Goal: Information Seeking & Learning: Learn about a topic

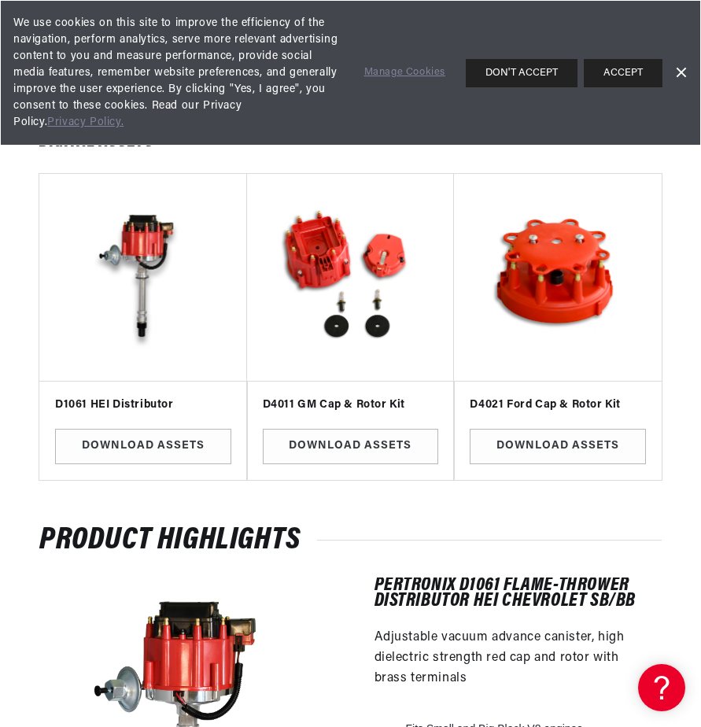
scroll to position [79, 0]
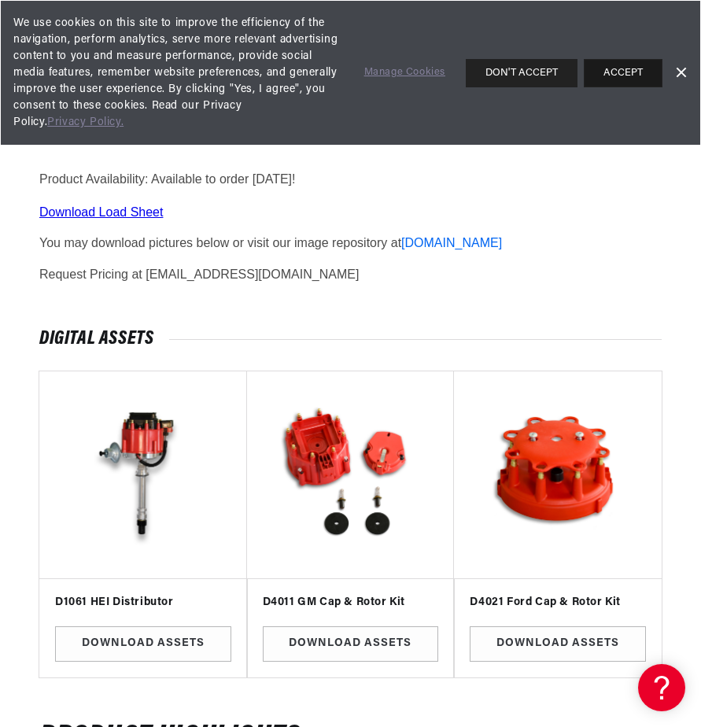
click at [609, 77] on button "ACCEPT" at bounding box center [623, 73] width 79 height 28
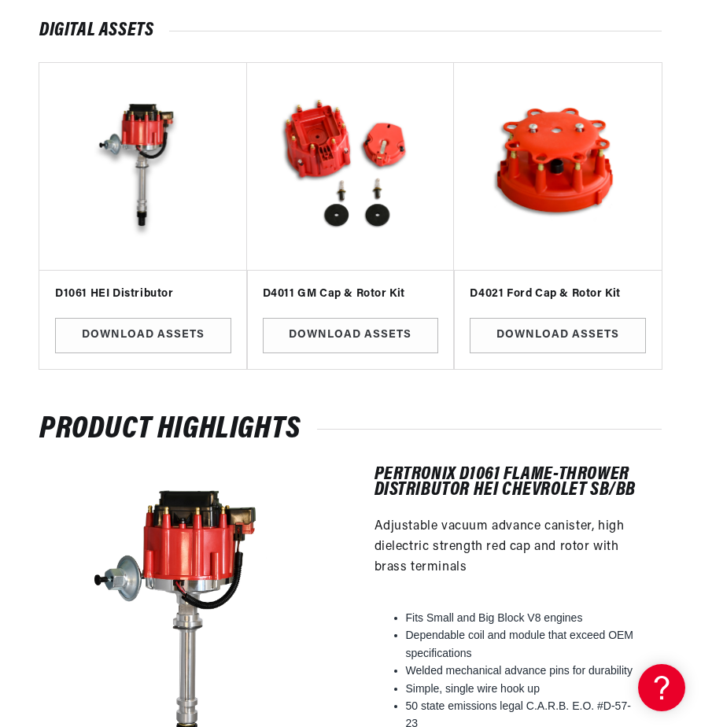
scroll to position [0, 0]
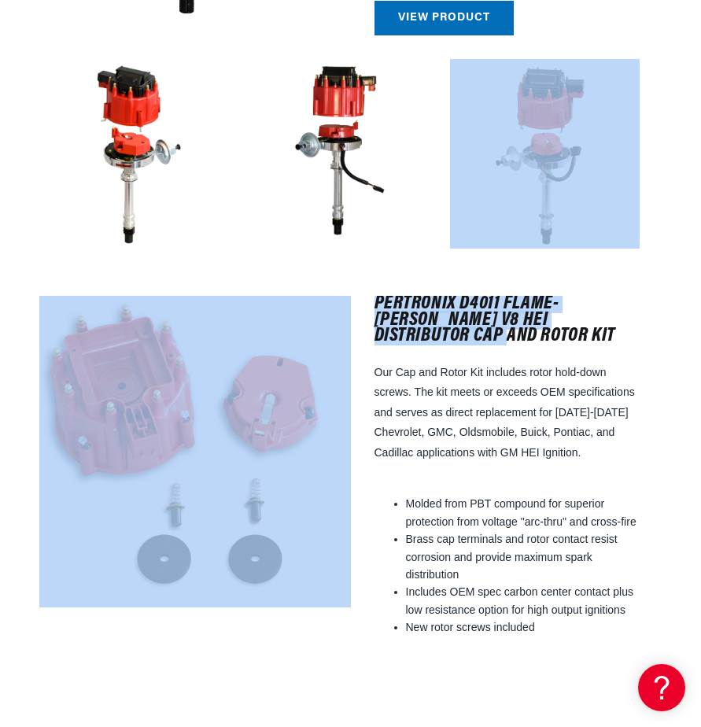
drag, startPoint x: 700, startPoint y: 300, endPoint x: 699, endPoint y: 175, distance: 124.3
click at [699, 175] on div "Product Highlights PerTronix D1061 Flame-Thrower Distributor HEI Chevrolet SB/B…" at bounding box center [350, 647] width 701 height 2087
drag, startPoint x: 699, startPoint y: 175, endPoint x: 639, endPoint y: 214, distance: 71.1
click at [639, 214] on img at bounding box center [545, 154] width 190 height 190
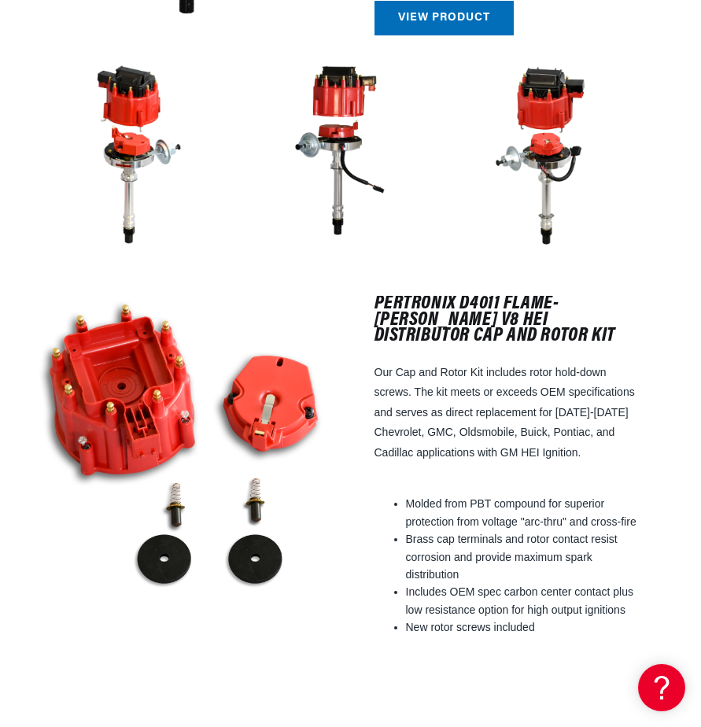
click at [585, 380] on span "Our Cap and Rotor Kit includes rotor hold-down screws. The kit meets or exceeds…" at bounding box center [505, 412] width 260 height 93
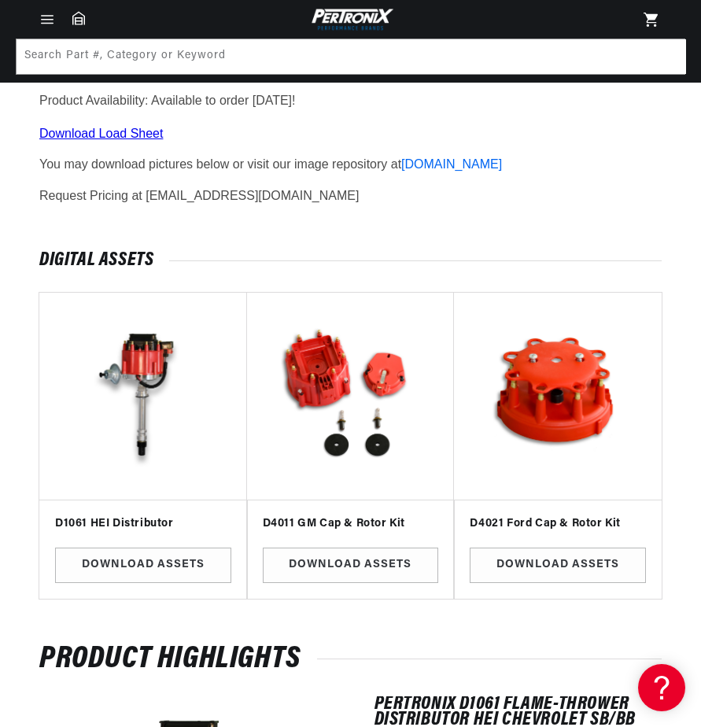
scroll to position [57, 0]
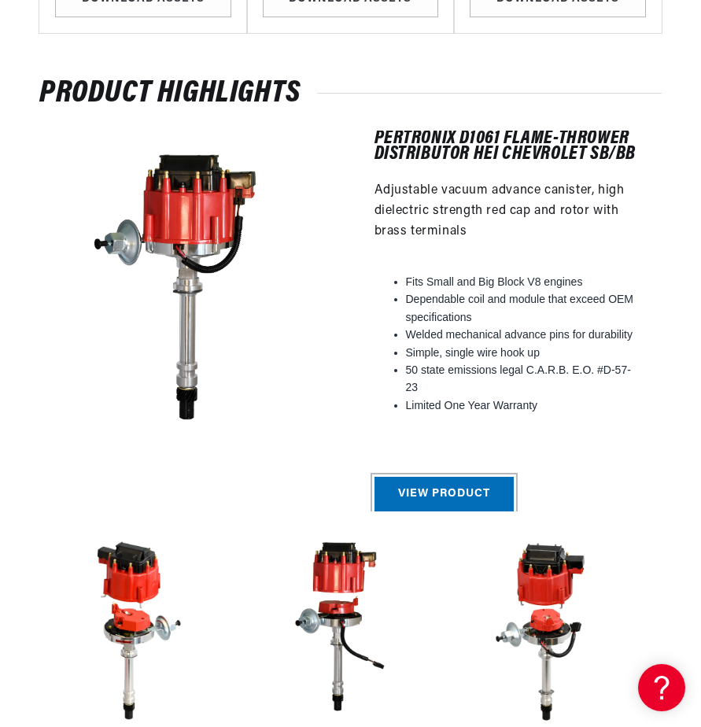
scroll to position [0, 477]
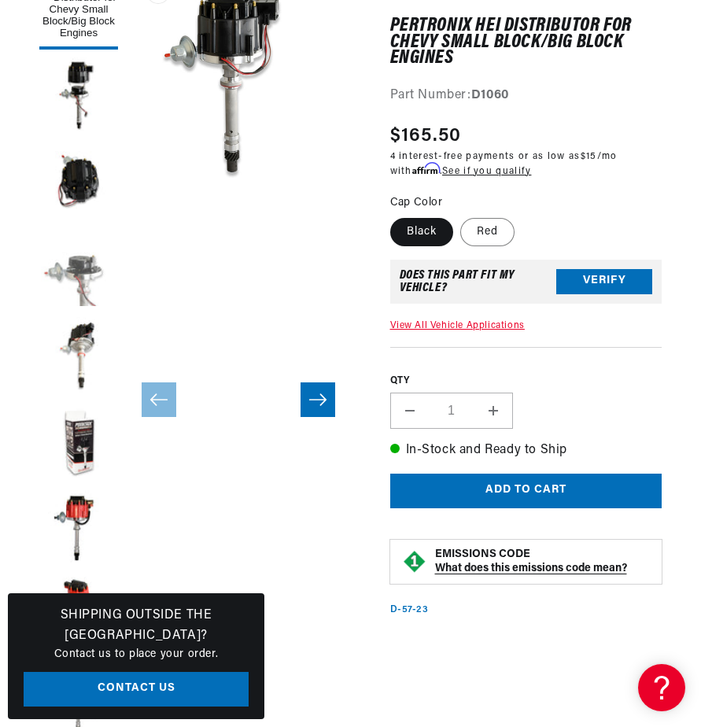
scroll to position [0, 477]
click at [95, 269] on button "Load image 4 in gallery view" at bounding box center [78, 270] width 79 height 79
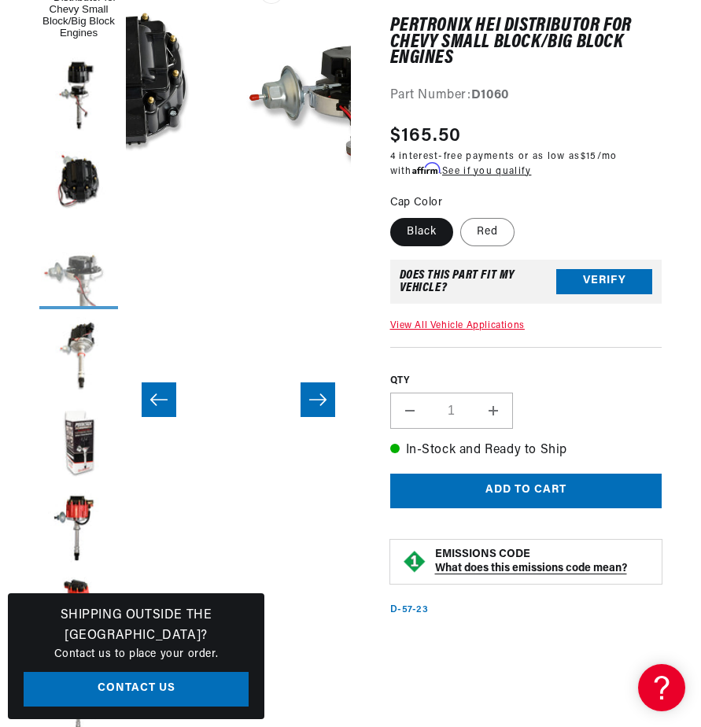
scroll to position [0, 674]
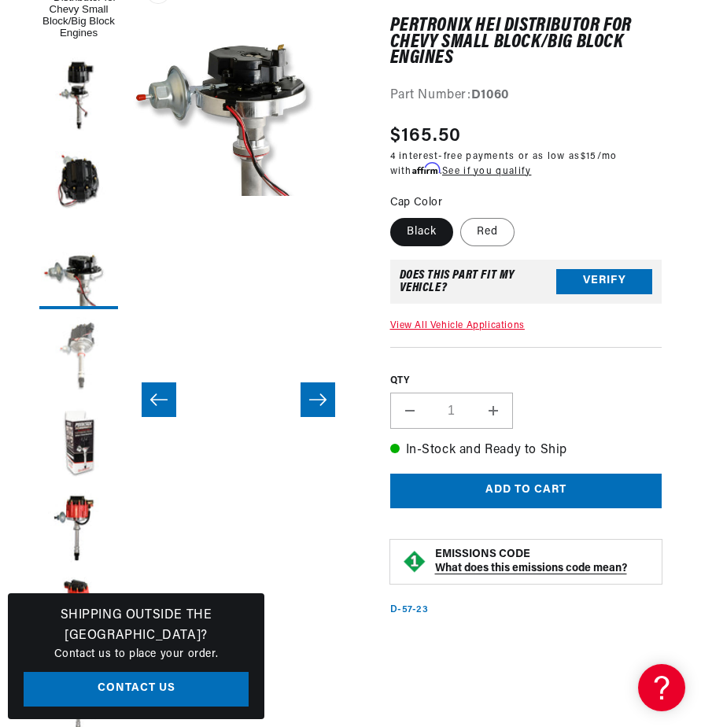
click at [87, 352] on button "Load image 5 in gallery view" at bounding box center [78, 356] width 79 height 79
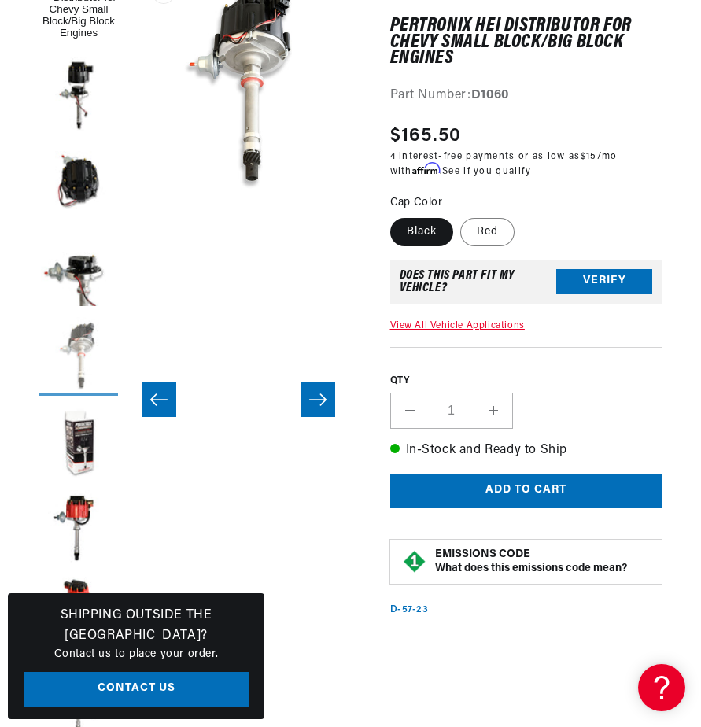
scroll to position [0, 898]
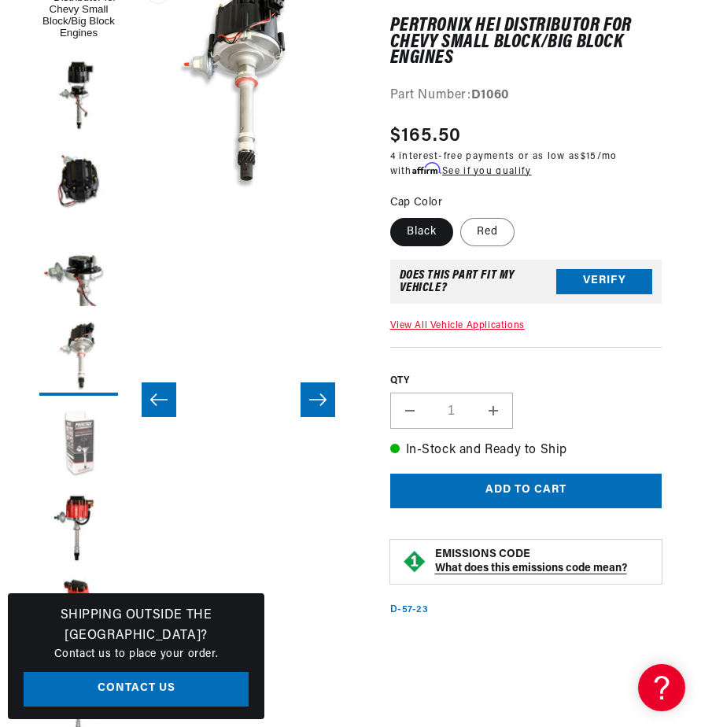
click at [81, 438] on button "Load image 6 in gallery view" at bounding box center [78, 443] width 79 height 79
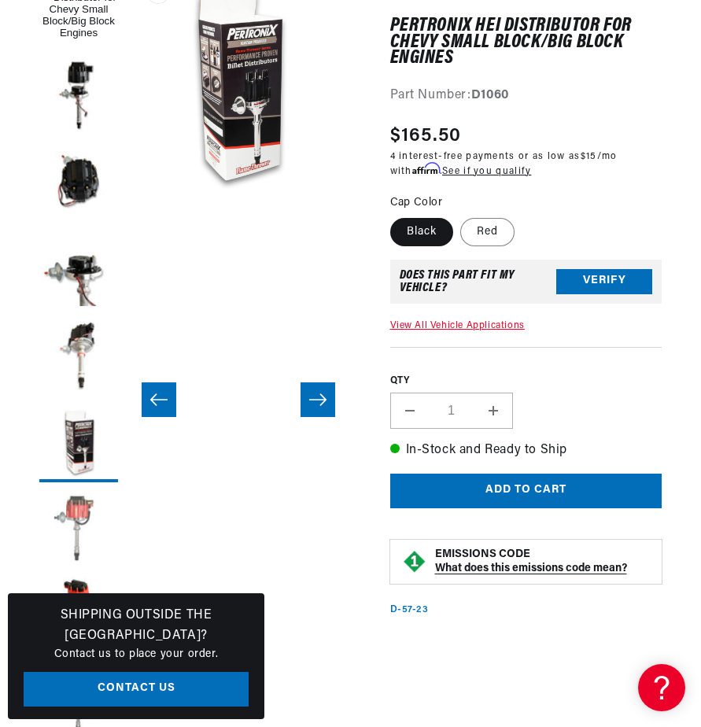
click at [75, 504] on button "Load image 7 in gallery view" at bounding box center [78, 529] width 79 height 79
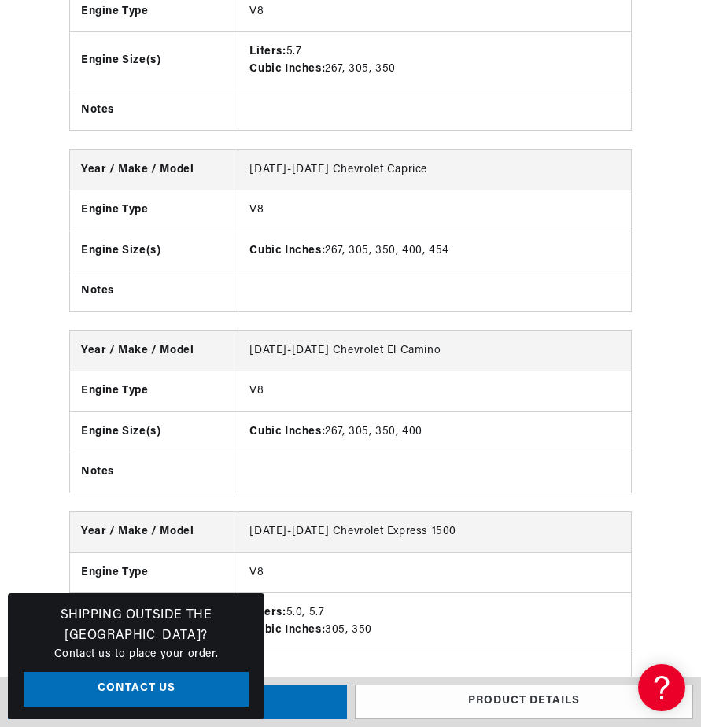
scroll to position [0, 477]
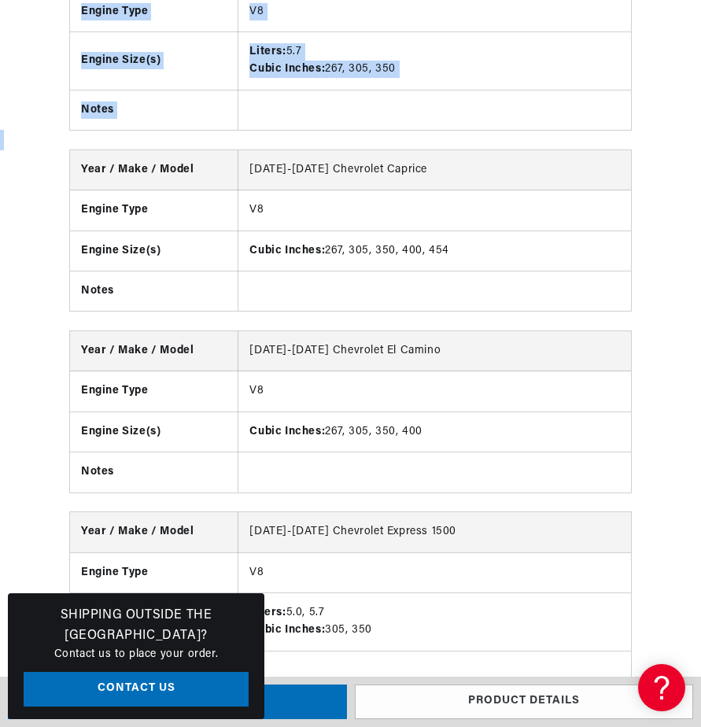
drag, startPoint x: 700, startPoint y: 279, endPoint x: 710, endPoint y: 93, distance: 185.9
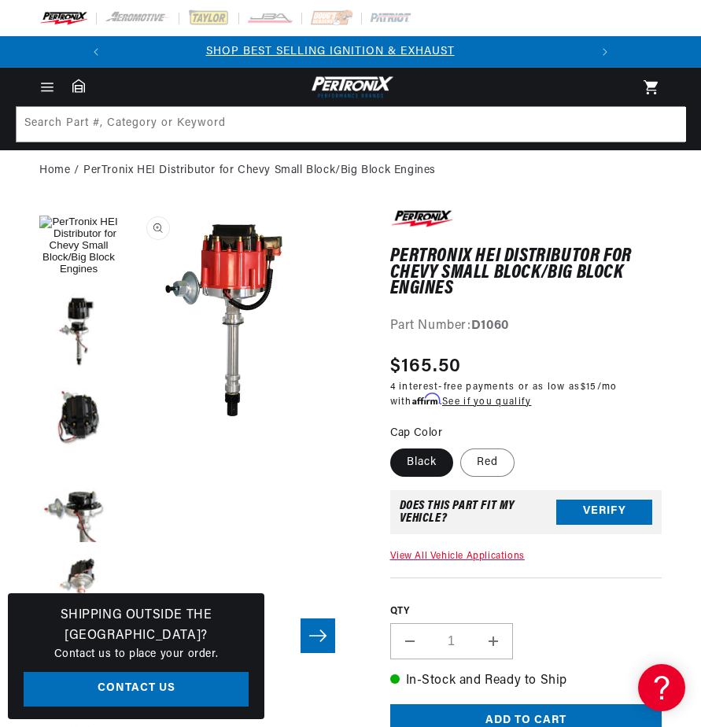
scroll to position [0, 0]
click at [56, 169] on link "Home" at bounding box center [54, 170] width 31 height 17
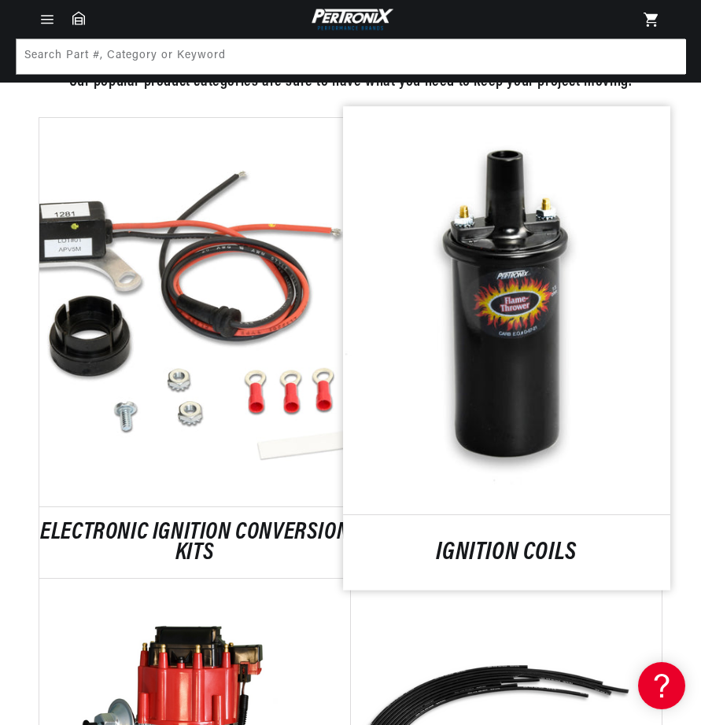
scroll to position [1180, 0]
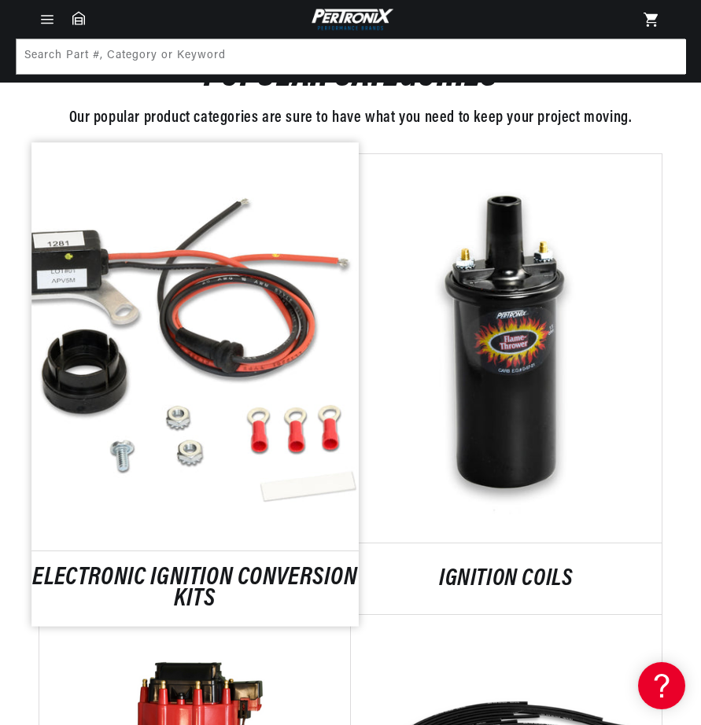
click at [259, 568] on link "ELECTRONIC IGNITION CONVERSION KITS" at bounding box center [194, 589] width 327 height 42
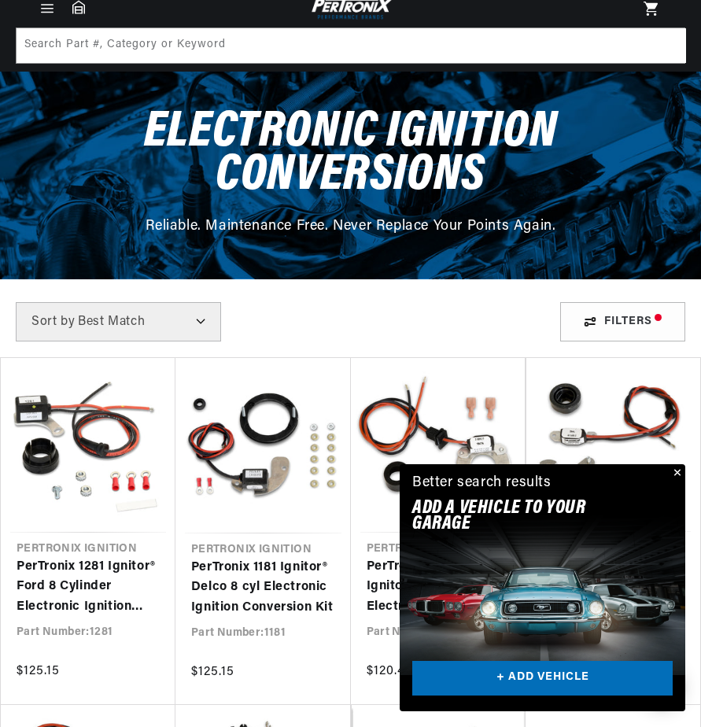
click at [677, 473] on button "Close" at bounding box center [675, 473] width 19 height 19
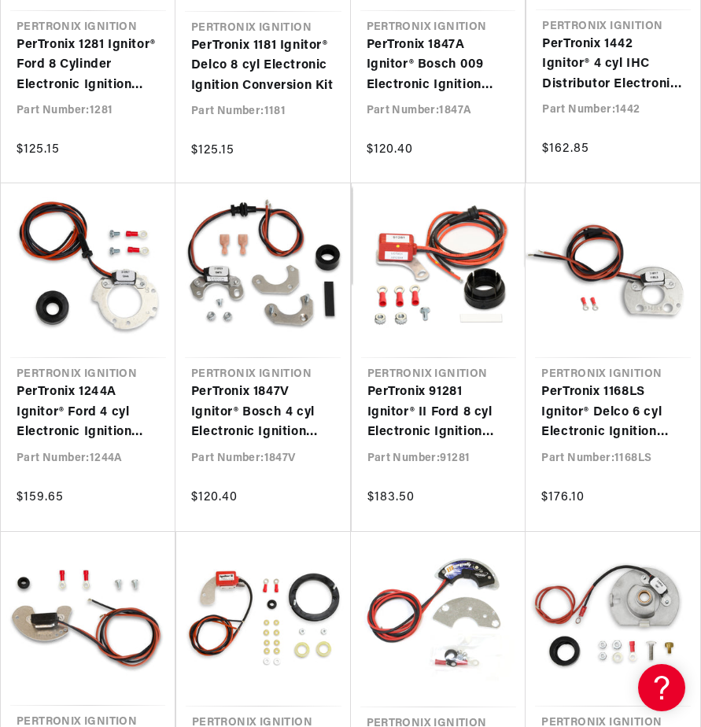
scroll to position [822, 0]
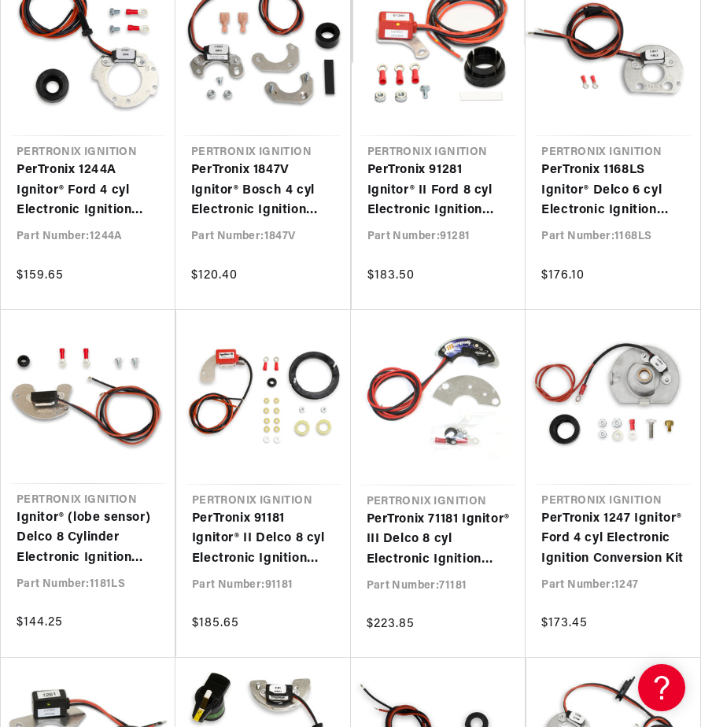
scroll to position [0, 477]
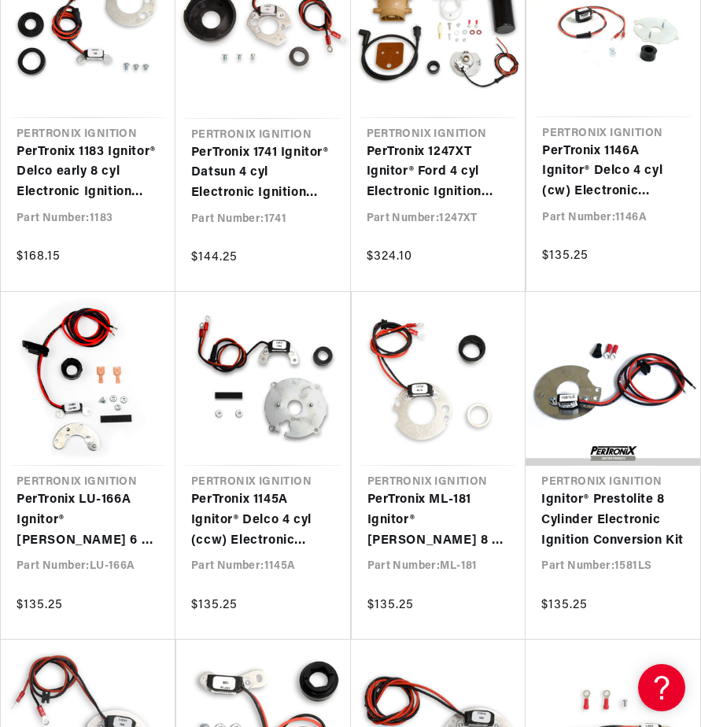
scroll to position [2675, 0]
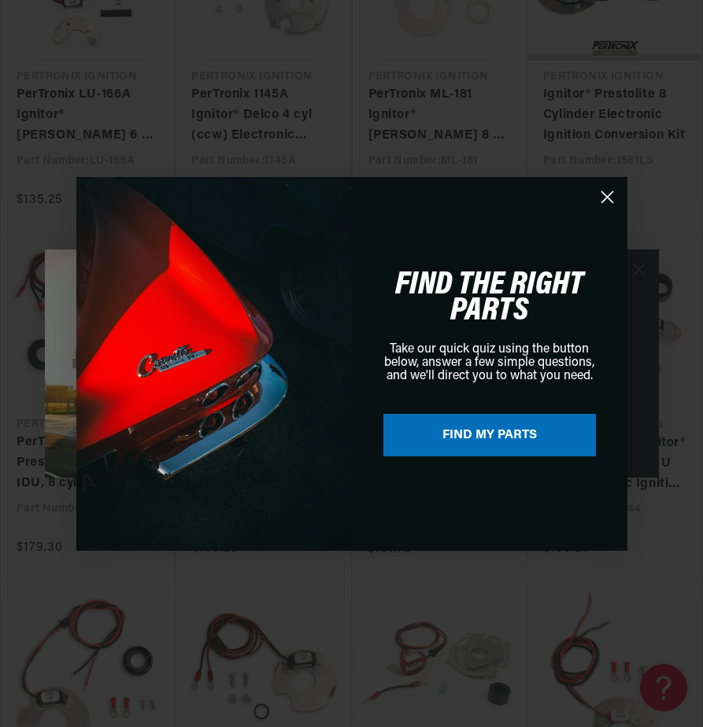
click at [607, 201] on circle "Close dialog" at bounding box center [606, 196] width 26 height 26
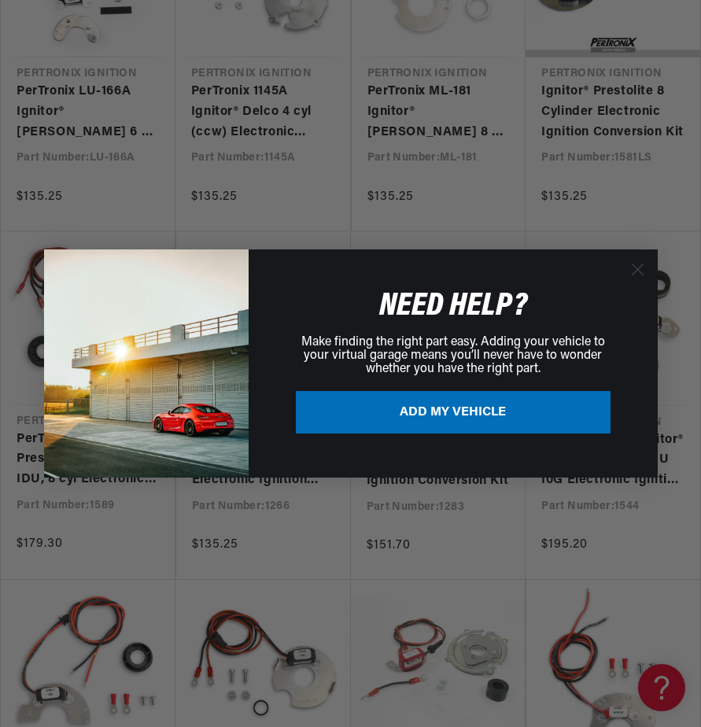
click at [636, 266] on circle "Close dialog" at bounding box center [637, 269] width 26 height 26
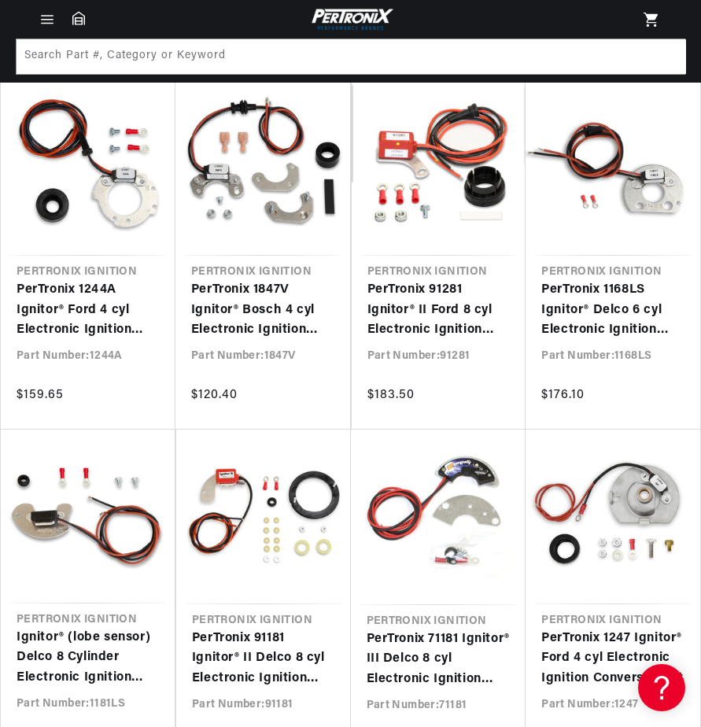
scroll to position [0, 477]
